Goal: Check status: Check status

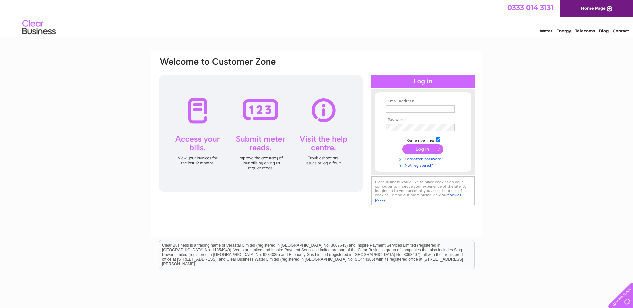
type input "accounts@jktyres.co.uk"
click at [418, 149] on input "submit" at bounding box center [422, 148] width 41 height 9
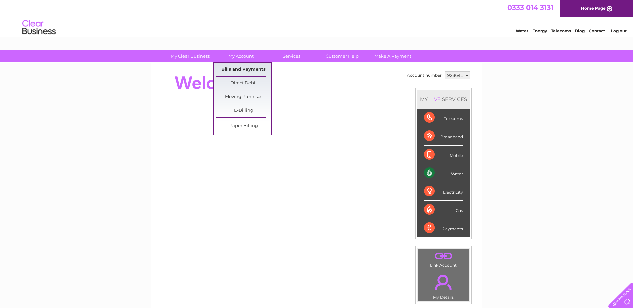
click at [238, 68] on link "Bills and Payments" at bounding box center [243, 69] width 55 height 13
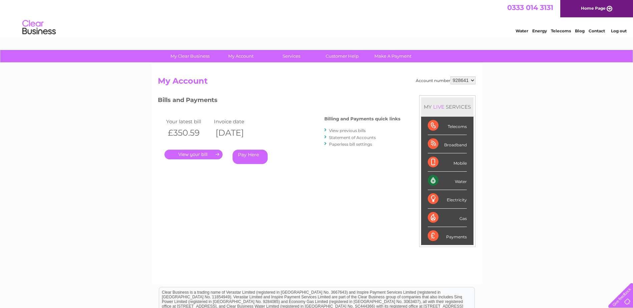
click at [471, 80] on select "928641 939055 964779" at bounding box center [462, 80] width 25 height 8
select select "939055"
click at [450, 76] on select "928641 939055 964779" at bounding box center [462, 80] width 25 height 8
